Goal: Task Accomplishment & Management: Use online tool/utility

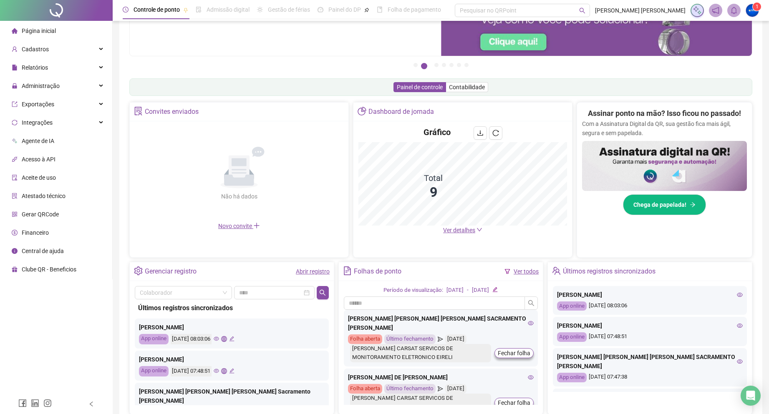
scroll to position [83, 0]
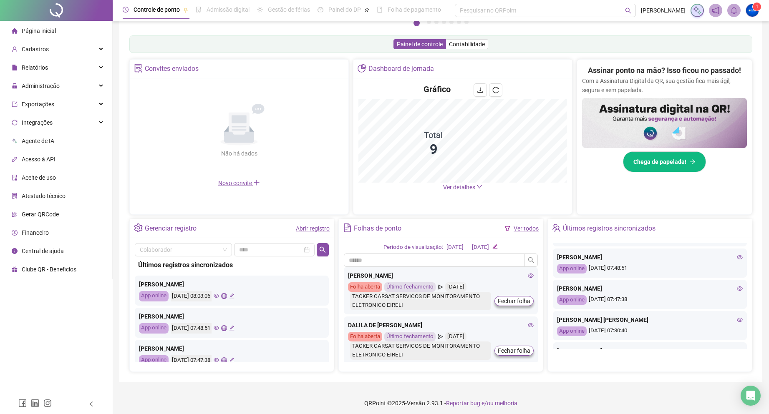
scroll to position [42, 0]
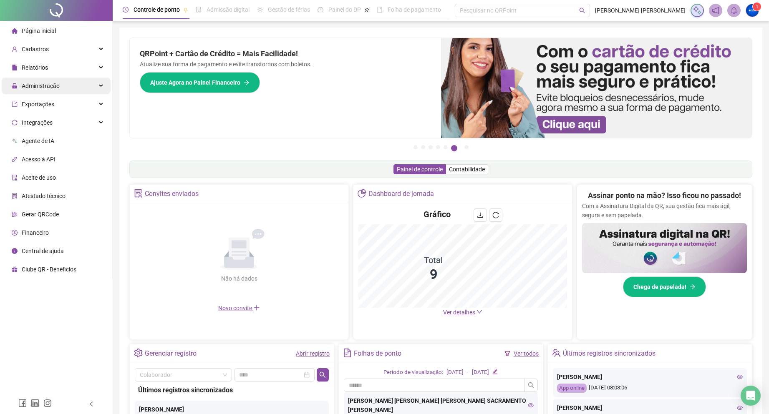
click at [52, 85] on span "Administração" at bounding box center [41, 86] width 38 height 7
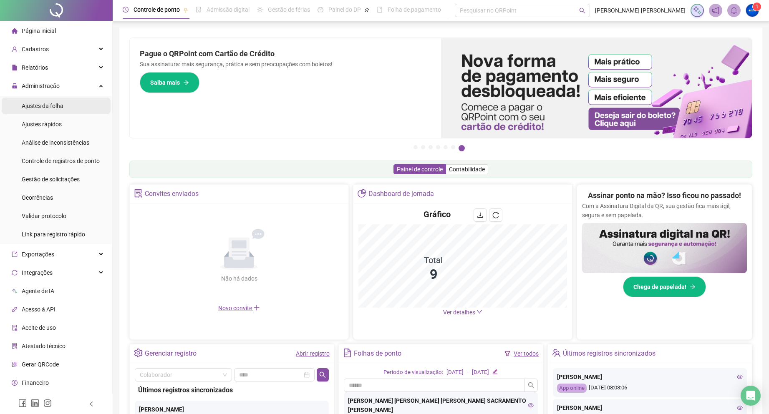
click at [51, 100] on div "Ajustes da folha" at bounding box center [43, 106] width 42 height 17
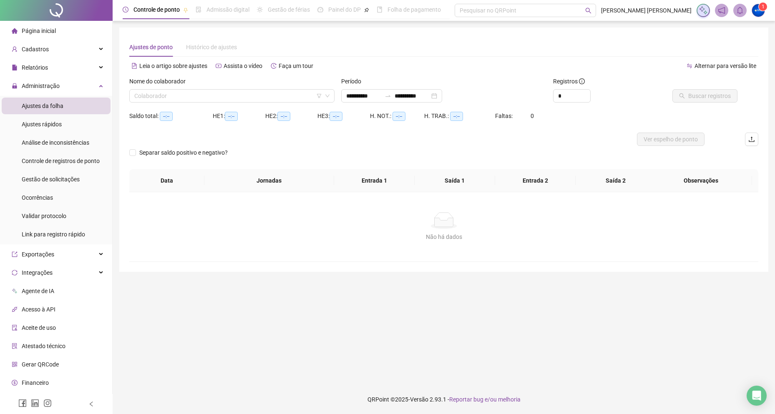
type input "**********"
click at [162, 95] on input "search" at bounding box center [228, 96] width 188 height 13
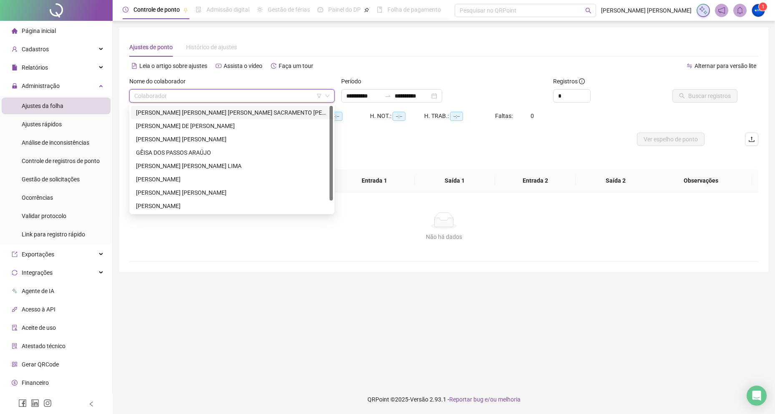
click at [192, 116] on div "[PERSON_NAME]" at bounding box center [232, 112] width 192 height 9
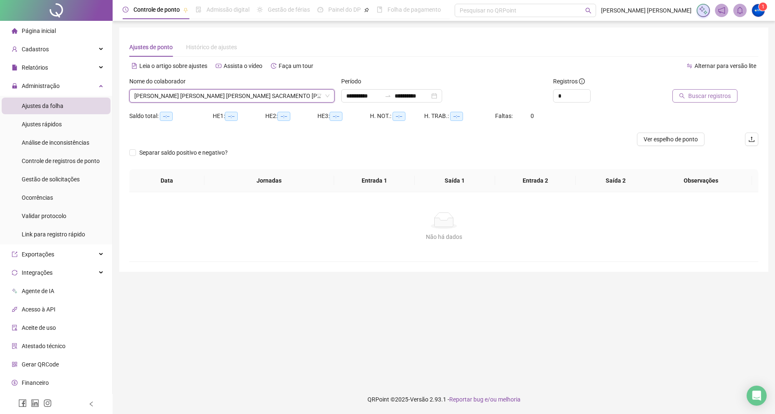
click at [688, 95] on button "Buscar registros" at bounding box center [704, 95] width 65 height 13
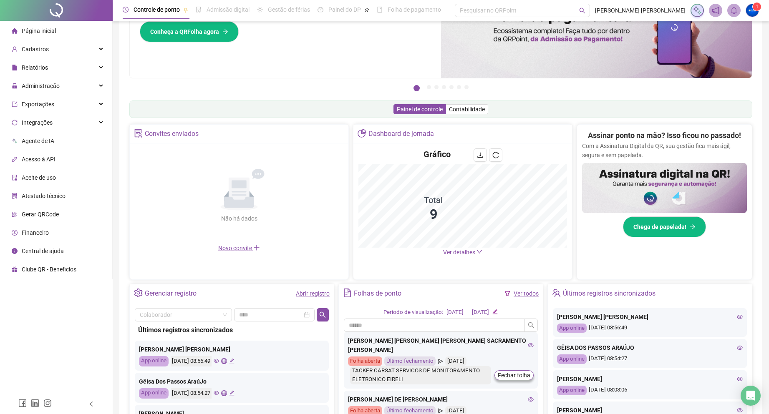
scroll to position [125, 0]
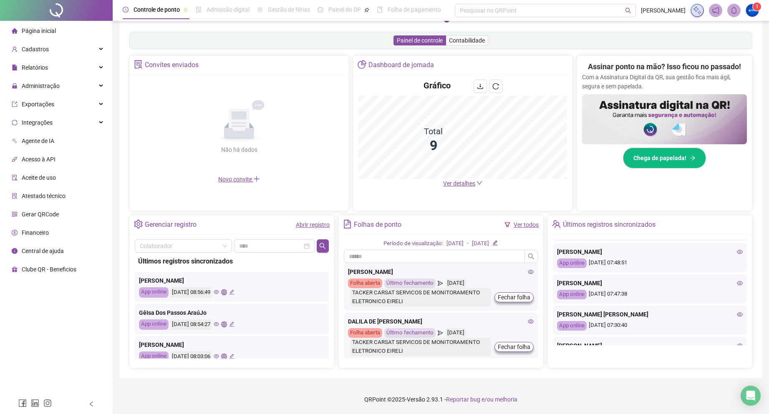
scroll to position [92, 0]
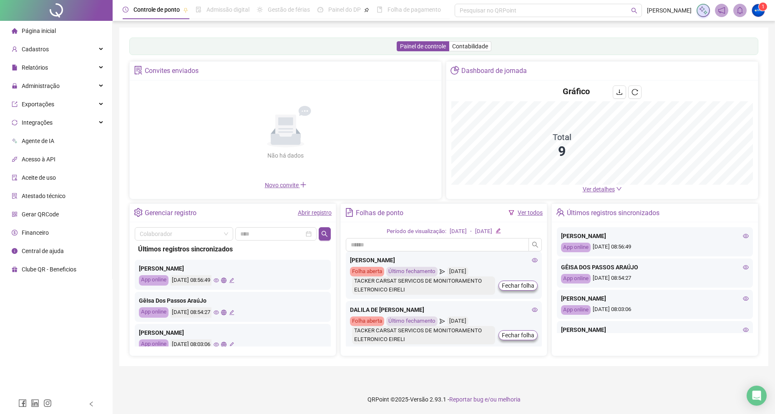
click at [596, 188] on span "Ver detalhes" at bounding box center [599, 189] width 32 height 7
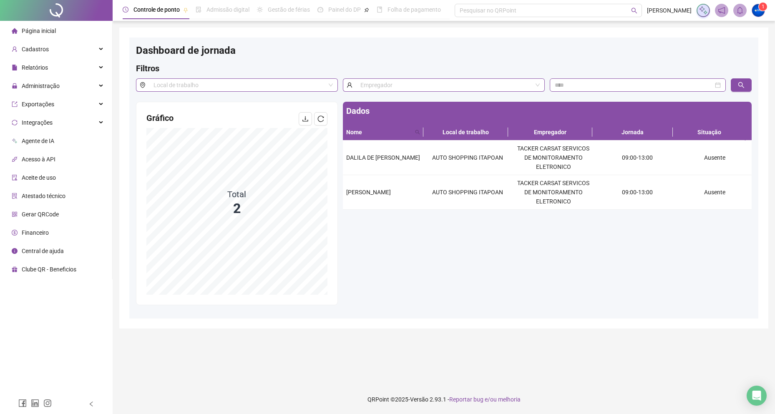
click at [39, 32] on span "Página inicial" at bounding box center [39, 31] width 34 height 7
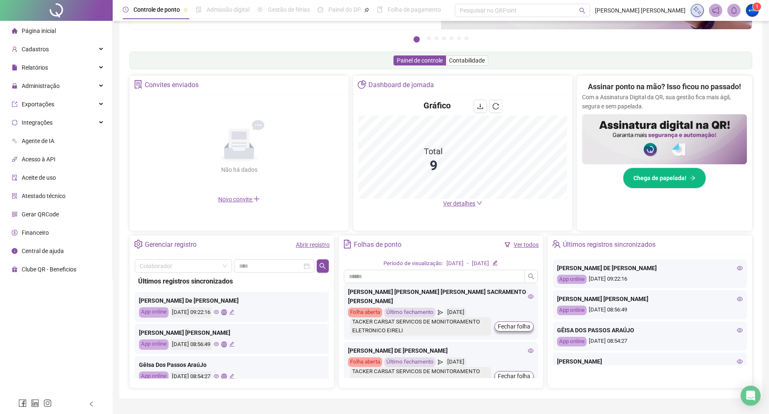
scroll to position [129, 0]
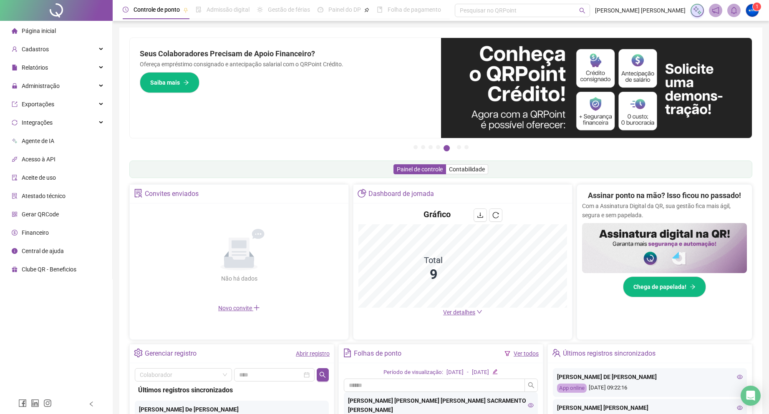
click at [53, 32] on span "Página inicial" at bounding box center [39, 31] width 34 height 7
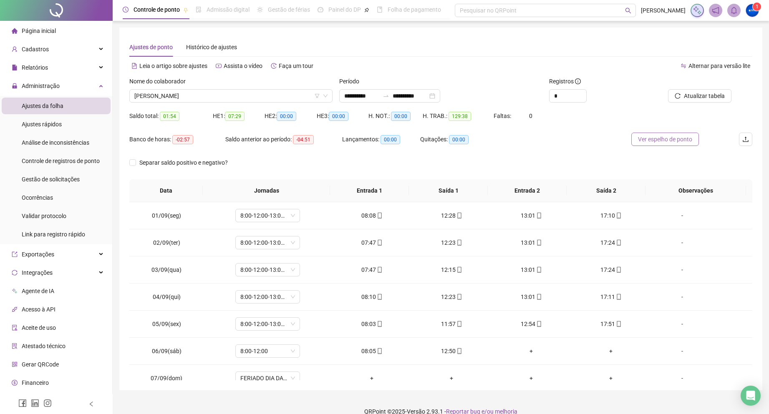
click at [662, 145] on button "Ver espelho de ponto" at bounding box center [665, 139] width 68 height 13
click at [210, 92] on span "[PERSON_NAME] [PERSON_NAME] [PERSON_NAME] SACRAMENTO [PERSON_NAME]" at bounding box center [230, 96] width 193 height 13
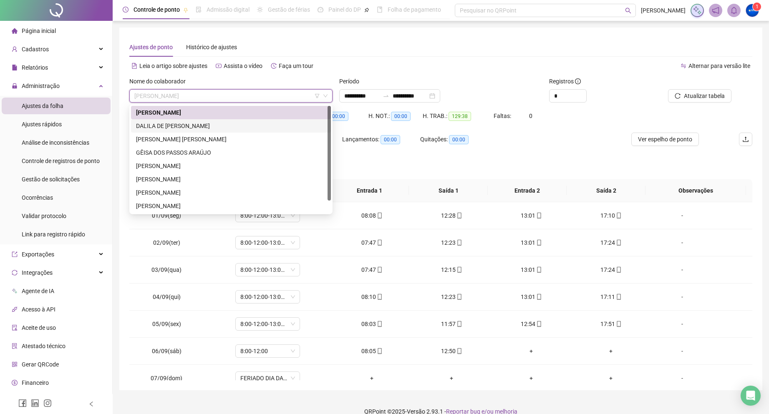
click at [188, 127] on div "DALILA DE [PERSON_NAME]" at bounding box center [231, 125] width 190 height 9
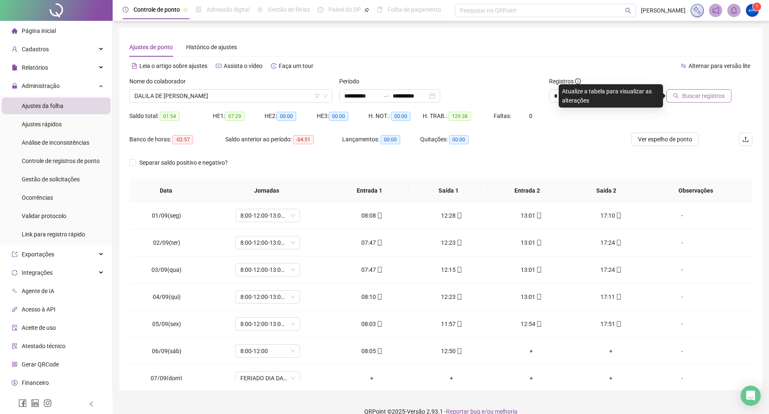
click at [708, 98] on span "Buscar registros" at bounding box center [703, 95] width 43 height 9
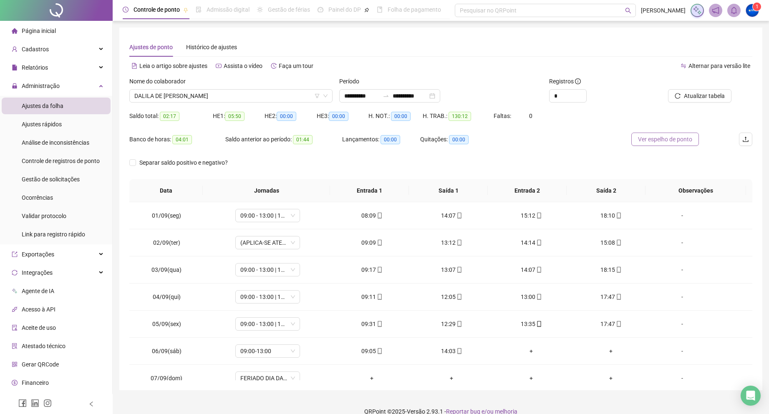
click at [645, 134] on button "Ver espelho de ponto" at bounding box center [665, 139] width 68 height 13
click at [186, 91] on span "DALILA DE [PERSON_NAME]" at bounding box center [230, 96] width 193 height 13
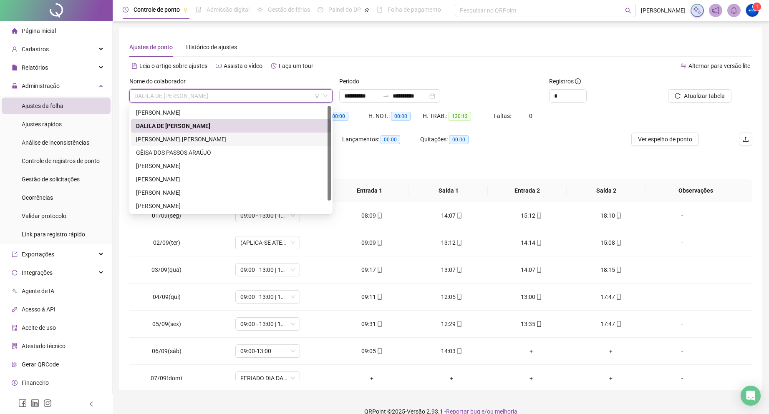
click at [187, 136] on div "[PERSON_NAME] [PERSON_NAME]" at bounding box center [231, 139] width 190 height 9
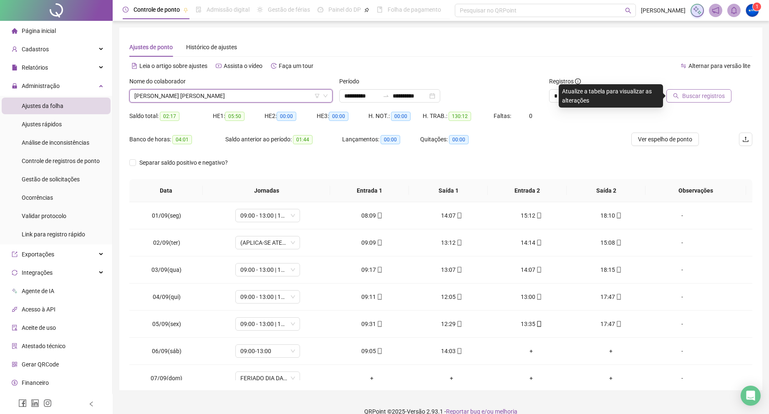
click at [710, 98] on span "Buscar registros" at bounding box center [703, 95] width 43 height 9
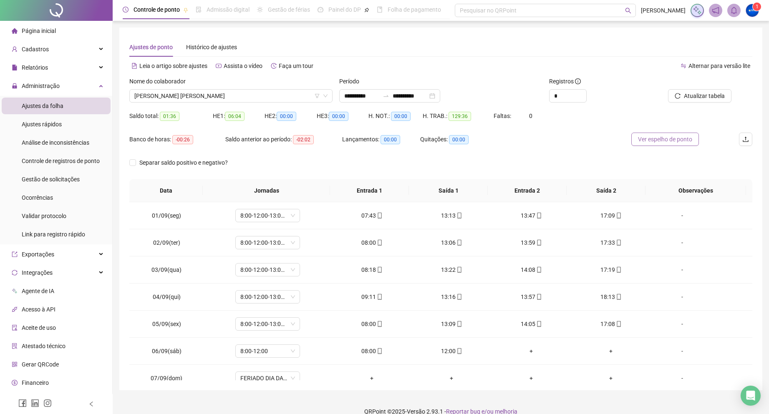
click at [649, 140] on span "Ver espelho de ponto" at bounding box center [665, 139] width 54 height 9
click at [187, 91] on span "[PERSON_NAME] [PERSON_NAME]" at bounding box center [230, 96] width 193 height 13
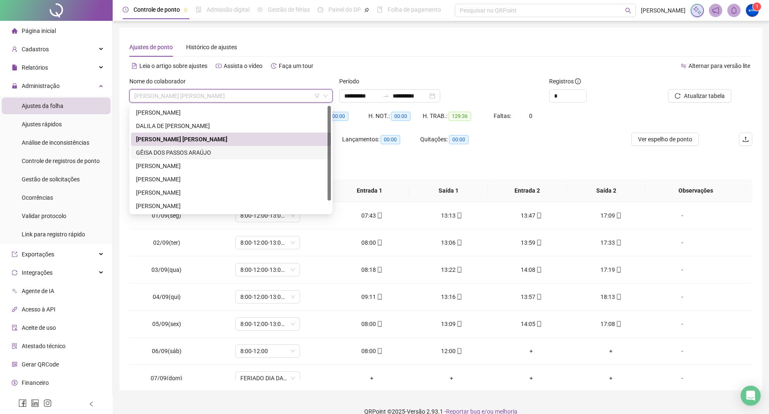
click at [186, 155] on div "GÊISA DOS PASSOS ARAÚJO" at bounding box center [231, 152] width 190 height 9
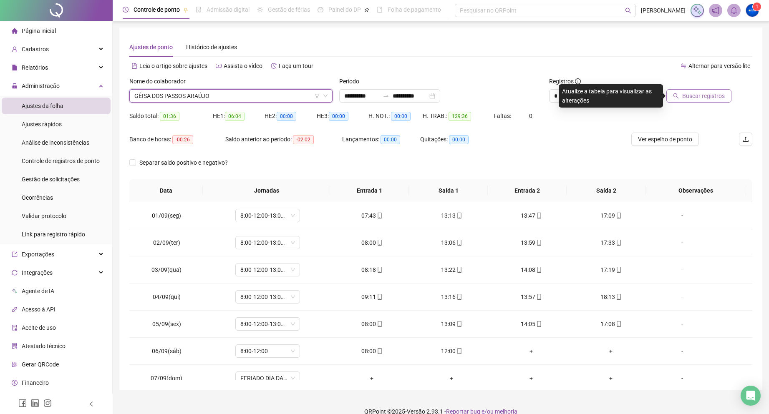
click at [708, 98] on span "Buscar registros" at bounding box center [703, 95] width 43 height 9
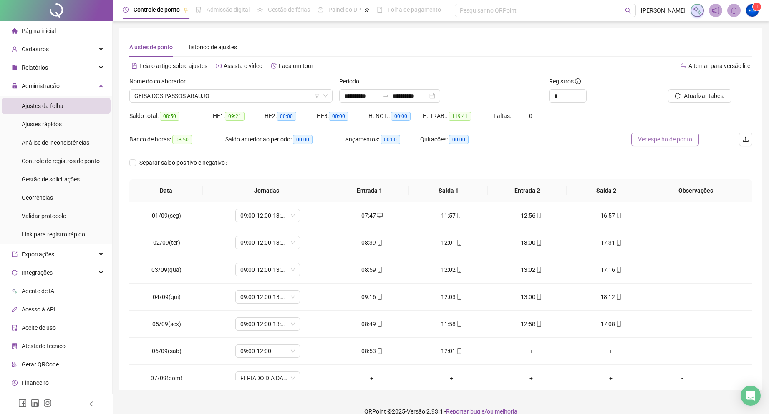
click at [670, 141] on span "Ver espelho de ponto" at bounding box center [665, 139] width 54 height 9
click at [195, 99] on span "GÊISA DOS PASSOS ARAÚJO" at bounding box center [230, 96] width 193 height 13
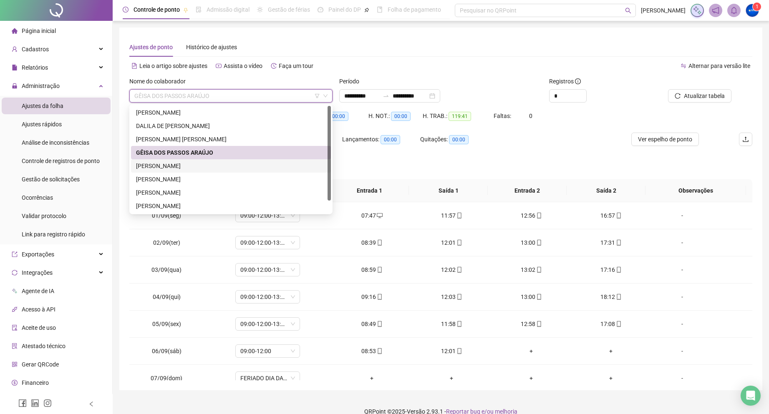
click at [189, 169] on div "[PERSON_NAME]" at bounding box center [231, 165] width 190 height 9
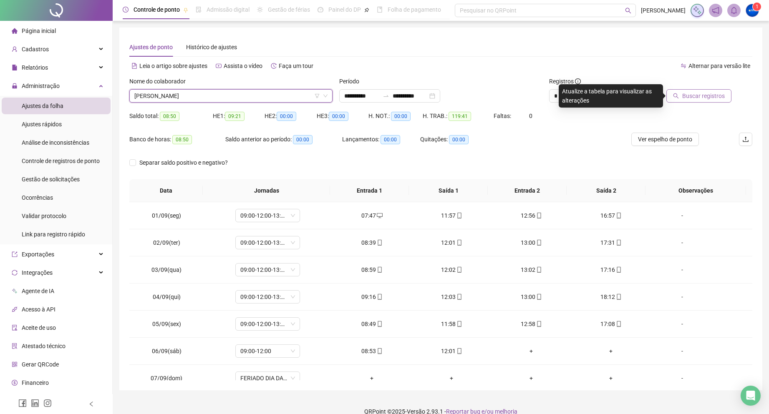
click at [692, 92] on span "Buscar registros" at bounding box center [703, 95] width 43 height 9
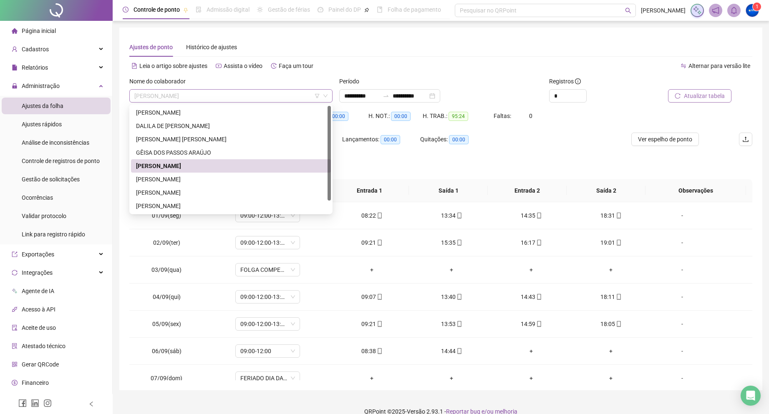
click at [309, 96] on span "[PERSON_NAME]" at bounding box center [230, 96] width 193 height 13
click at [156, 181] on div "[PERSON_NAME]" at bounding box center [231, 179] width 190 height 9
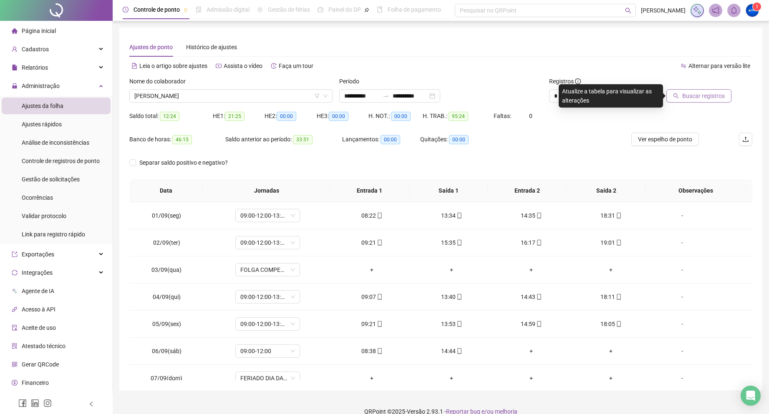
click at [697, 102] on button "Buscar registros" at bounding box center [698, 95] width 65 height 13
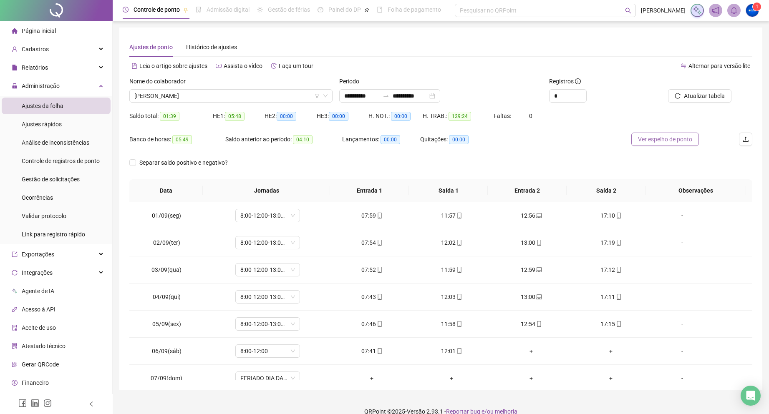
click at [655, 137] on span "Ver espelho de ponto" at bounding box center [665, 139] width 54 height 9
click at [180, 99] on span "[PERSON_NAME]" at bounding box center [230, 96] width 193 height 13
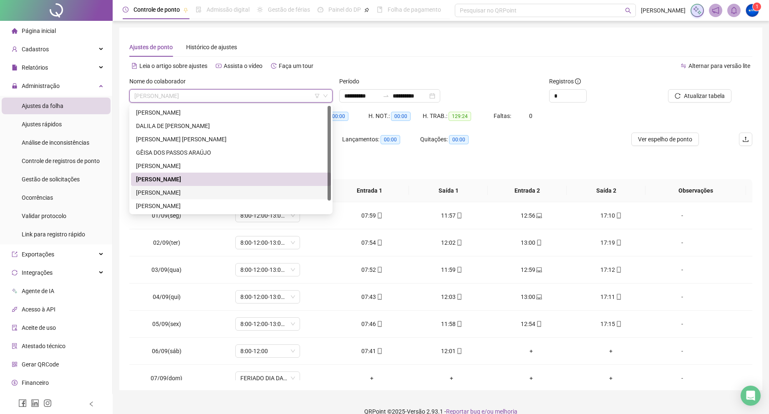
click at [194, 191] on div "[PERSON_NAME]" at bounding box center [231, 192] width 190 height 9
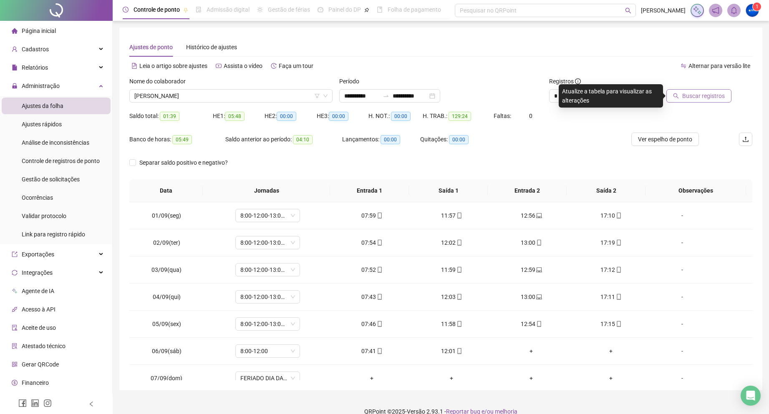
click at [682, 95] on button "Buscar registros" at bounding box center [698, 95] width 65 height 13
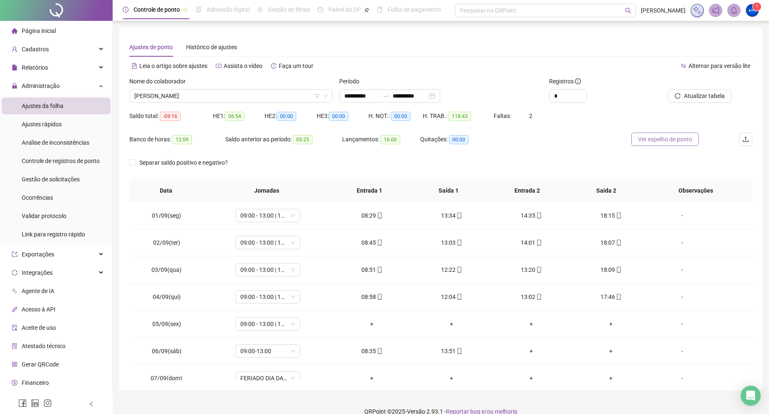
click at [659, 141] on span "Ver espelho de ponto" at bounding box center [665, 139] width 54 height 9
click at [170, 93] on span "[PERSON_NAME]" at bounding box center [230, 96] width 193 height 13
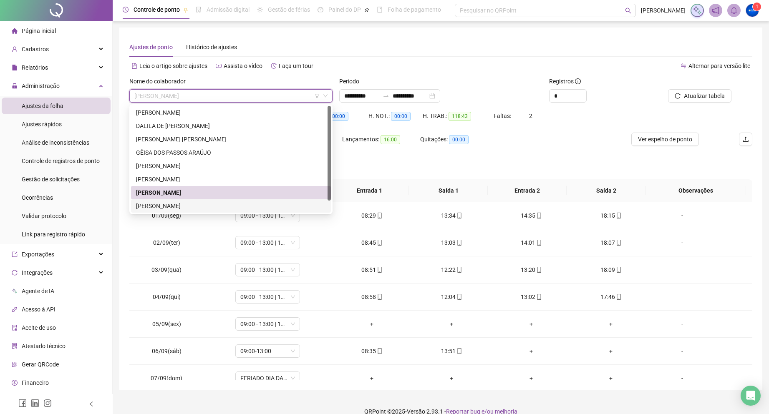
click at [179, 206] on div "[PERSON_NAME]" at bounding box center [231, 205] width 190 height 9
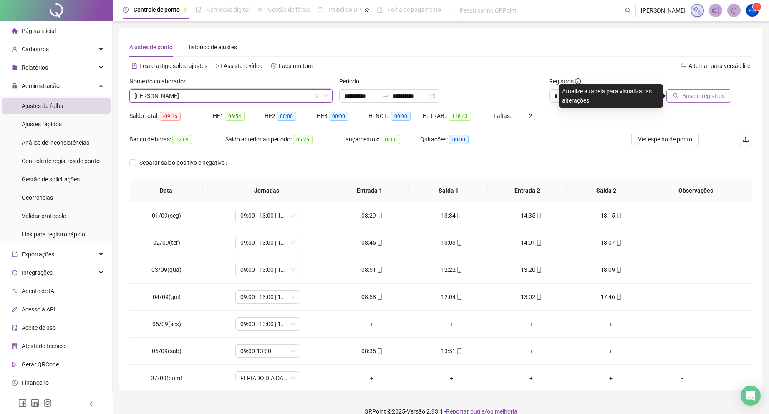
click at [702, 93] on span "Buscar registros" at bounding box center [703, 95] width 43 height 9
click at [695, 98] on span "Atualizar tabela" at bounding box center [704, 95] width 41 height 9
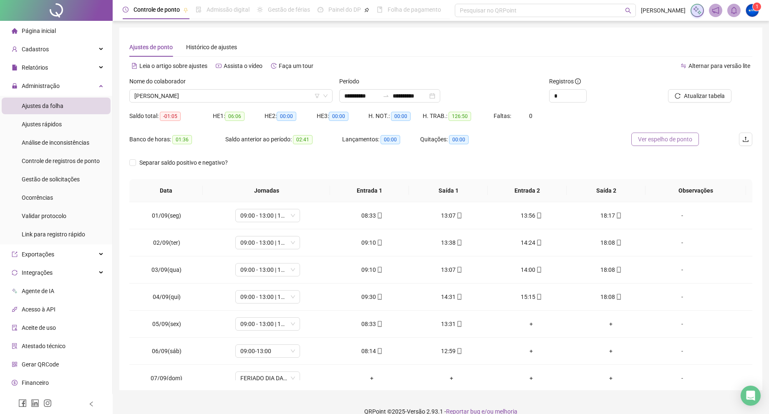
click at [649, 139] on span "Ver espelho de ponto" at bounding box center [665, 139] width 54 height 9
click at [182, 102] on div "[PERSON_NAME]" at bounding box center [230, 95] width 203 height 13
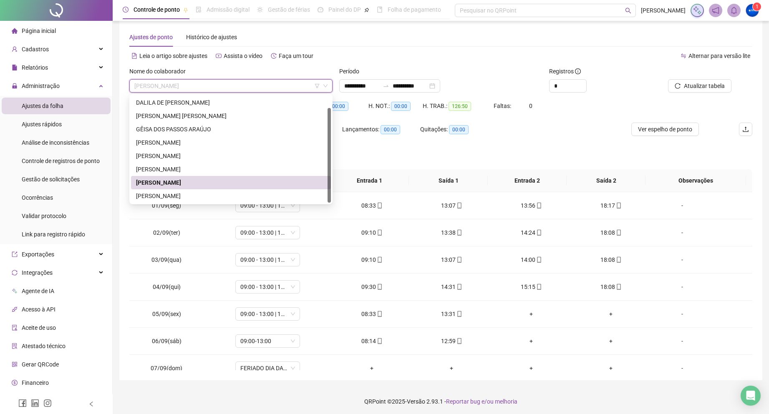
scroll to position [12, 0]
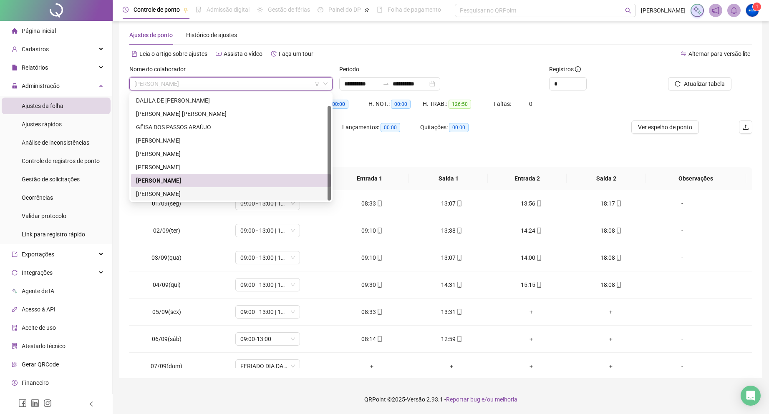
click at [154, 191] on div "[PERSON_NAME]" at bounding box center [231, 193] width 190 height 9
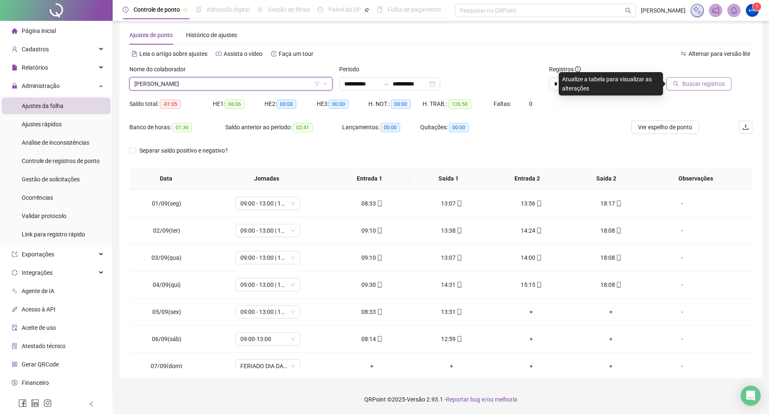
click at [710, 88] on span "Buscar registros" at bounding box center [703, 83] width 43 height 9
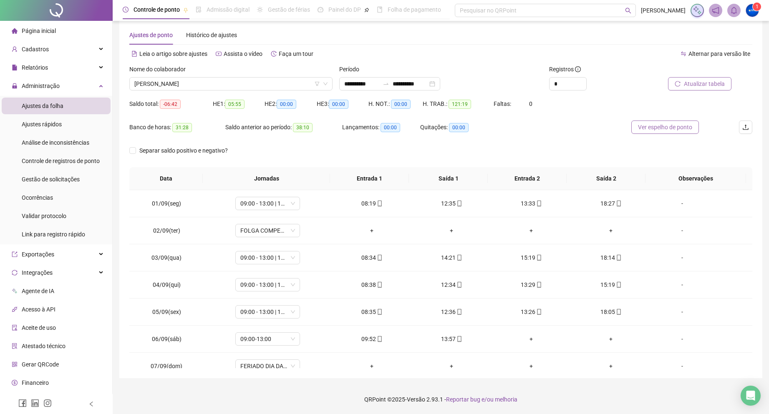
click at [667, 126] on span "Ver espelho de ponto" at bounding box center [665, 127] width 54 height 9
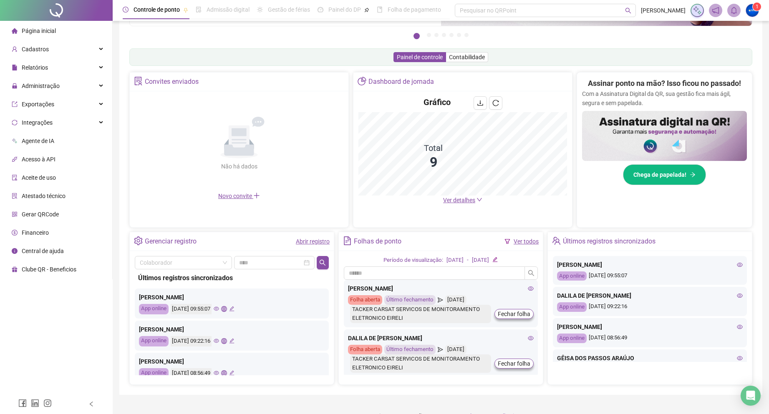
scroll to position [125, 0]
